Goal: Task Accomplishment & Management: Use online tool/utility

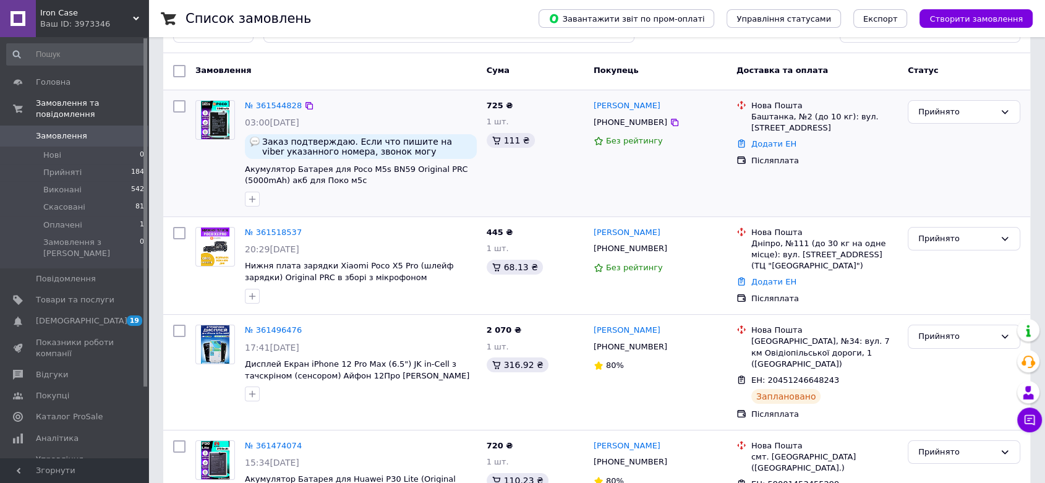
scroll to position [106, 0]
click at [765, 144] on link "Додати ЕН" at bounding box center [773, 144] width 45 height 9
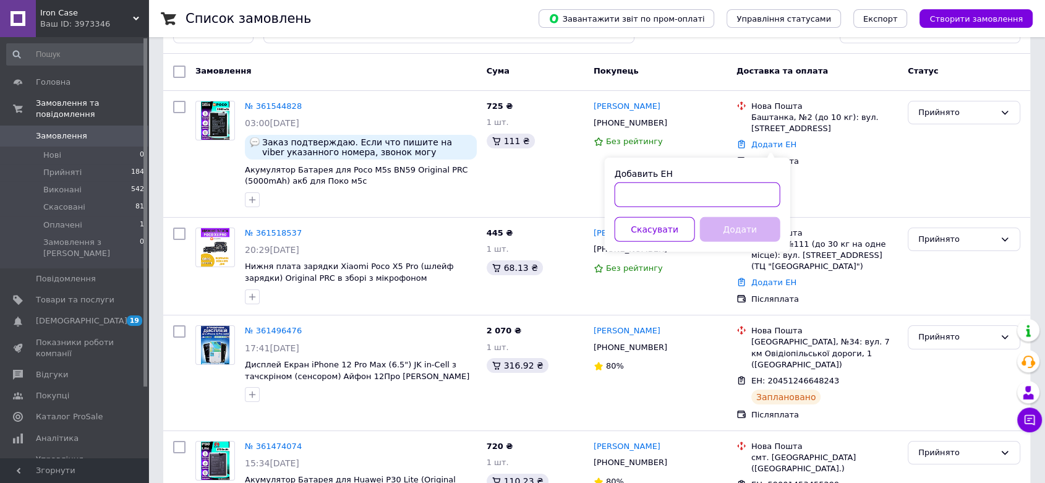
click at [710, 196] on input "Добавить ЕН" at bounding box center [698, 194] width 166 height 25
paste input "20451247254814"
type input "20451247254814"
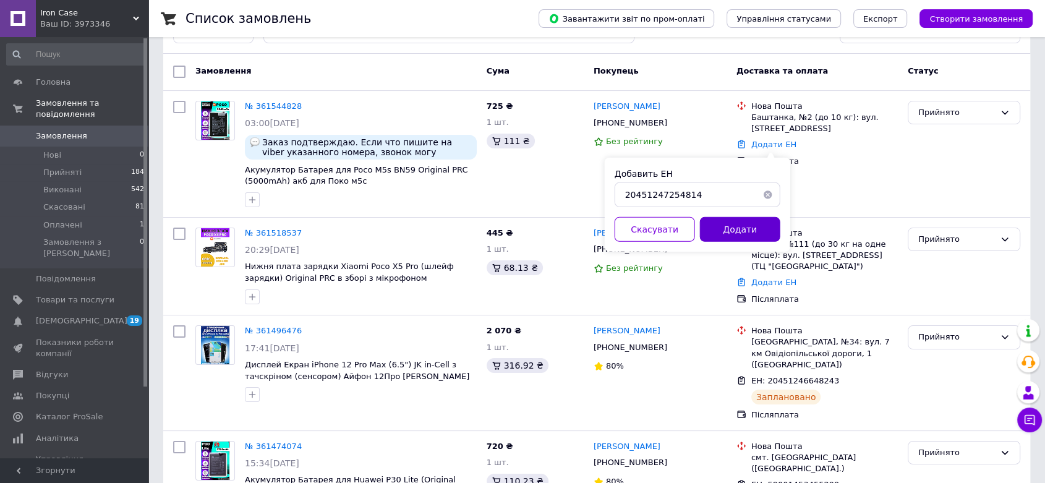
click at [715, 219] on button "Додати" at bounding box center [740, 229] width 80 height 25
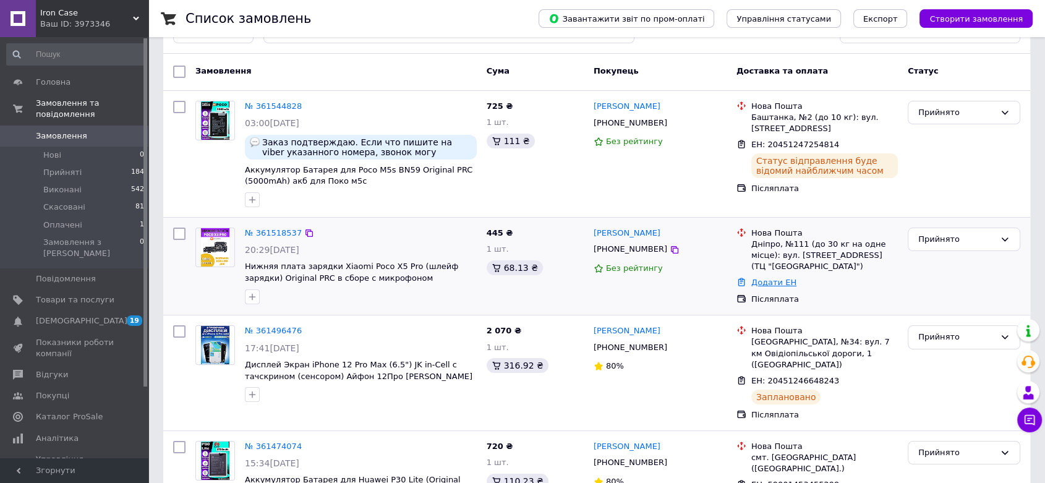
click at [775, 286] on link "Додати ЕН" at bounding box center [773, 282] width 45 height 9
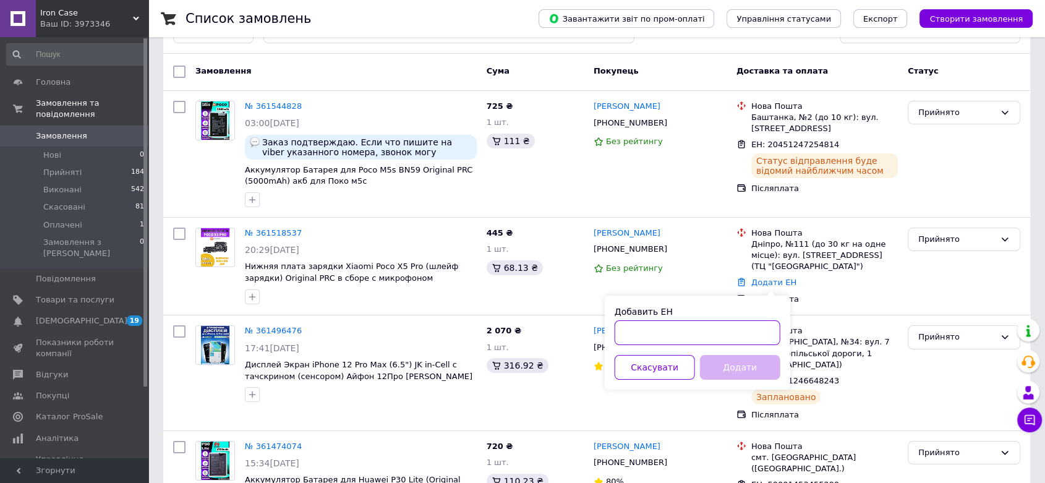
click at [699, 328] on input "Добавить ЕН" at bounding box center [698, 332] width 166 height 25
paste input "20451247252394"
type input "20451247252394"
click at [725, 366] on button "Додати" at bounding box center [740, 367] width 80 height 25
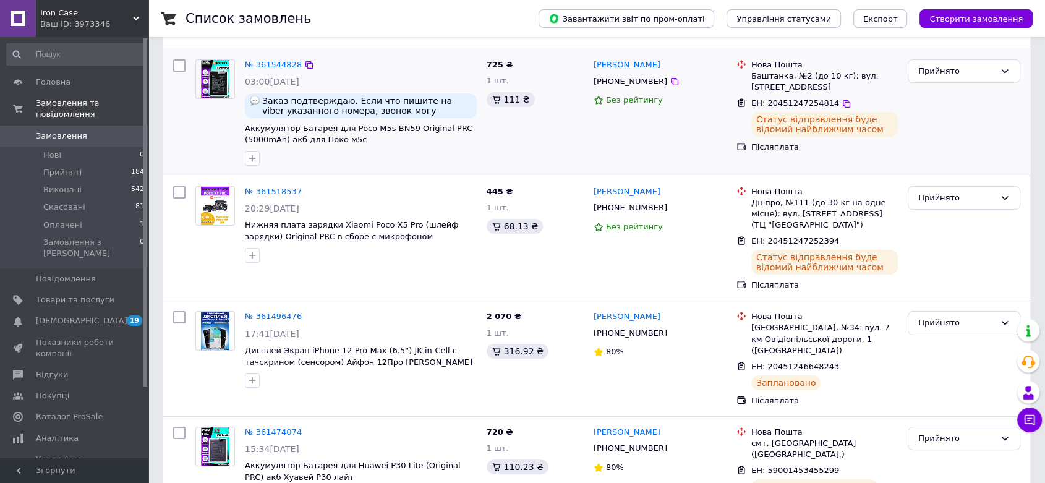
scroll to position [0, 0]
